Goal: Find specific page/section: Find specific page/section

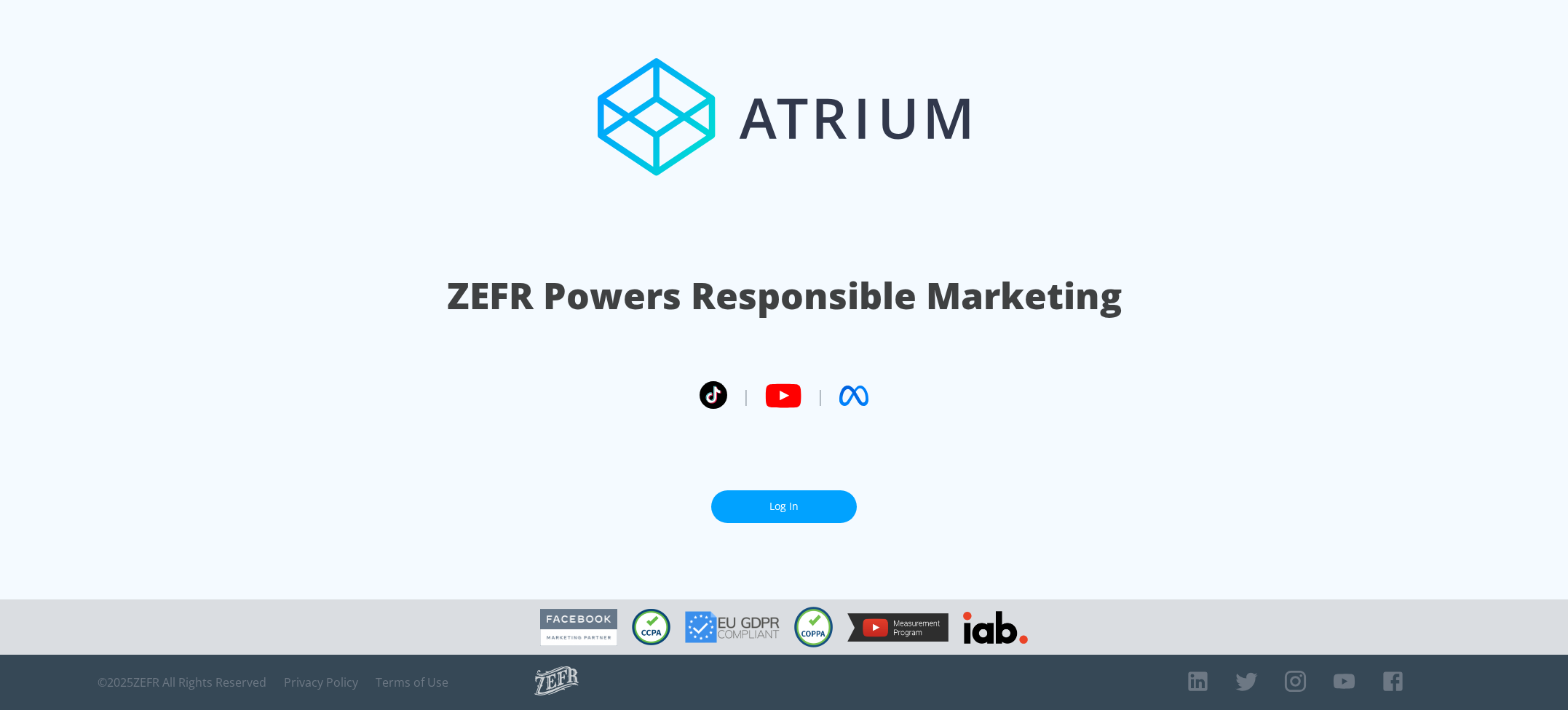
click at [797, 502] on link "Log In" at bounding box center [784, 506] width 146 height 32
